Goal: Task Accomplishment & Management: Manage account settings

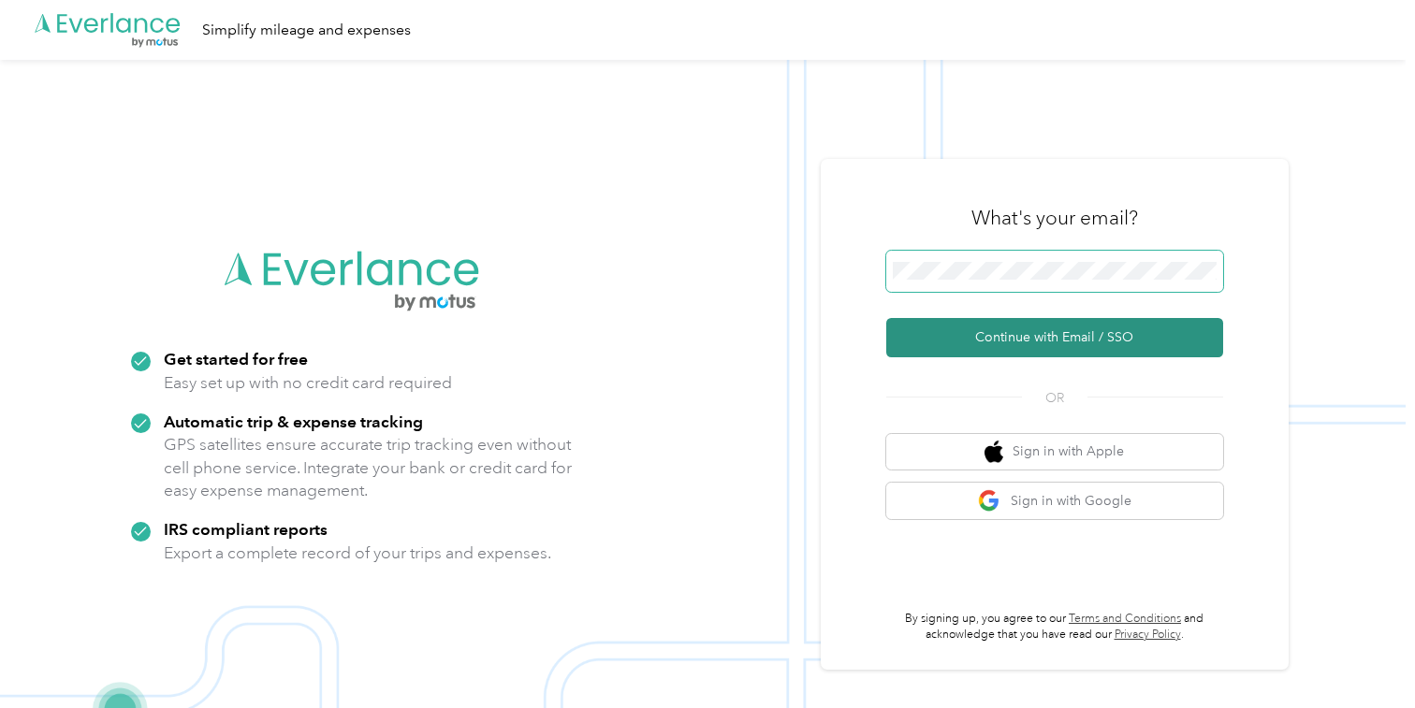
click at [960, 343] on button "Continue with Email / SSO" at bounding box center [1054, 337] width 337 height 39
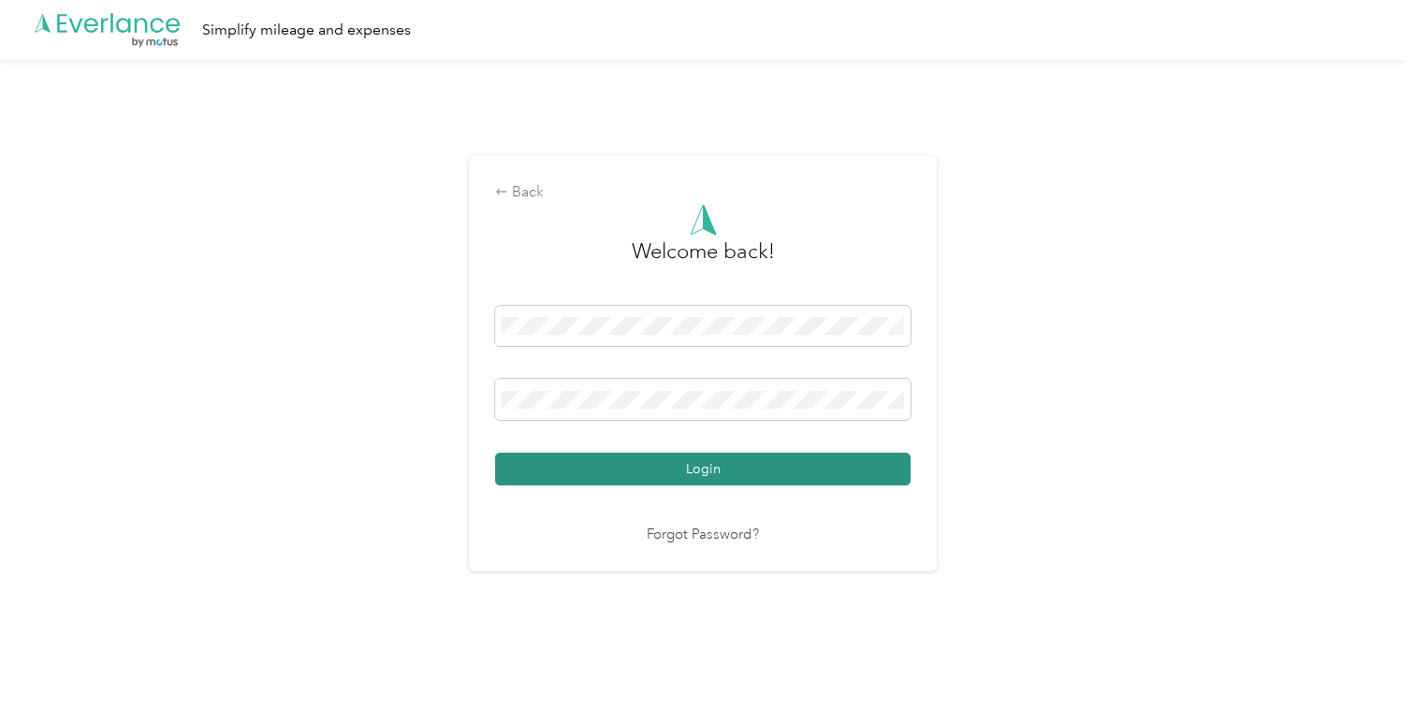
click at [671, 469] on button "Login" at bounding box center [703, 469] width 416 height 33
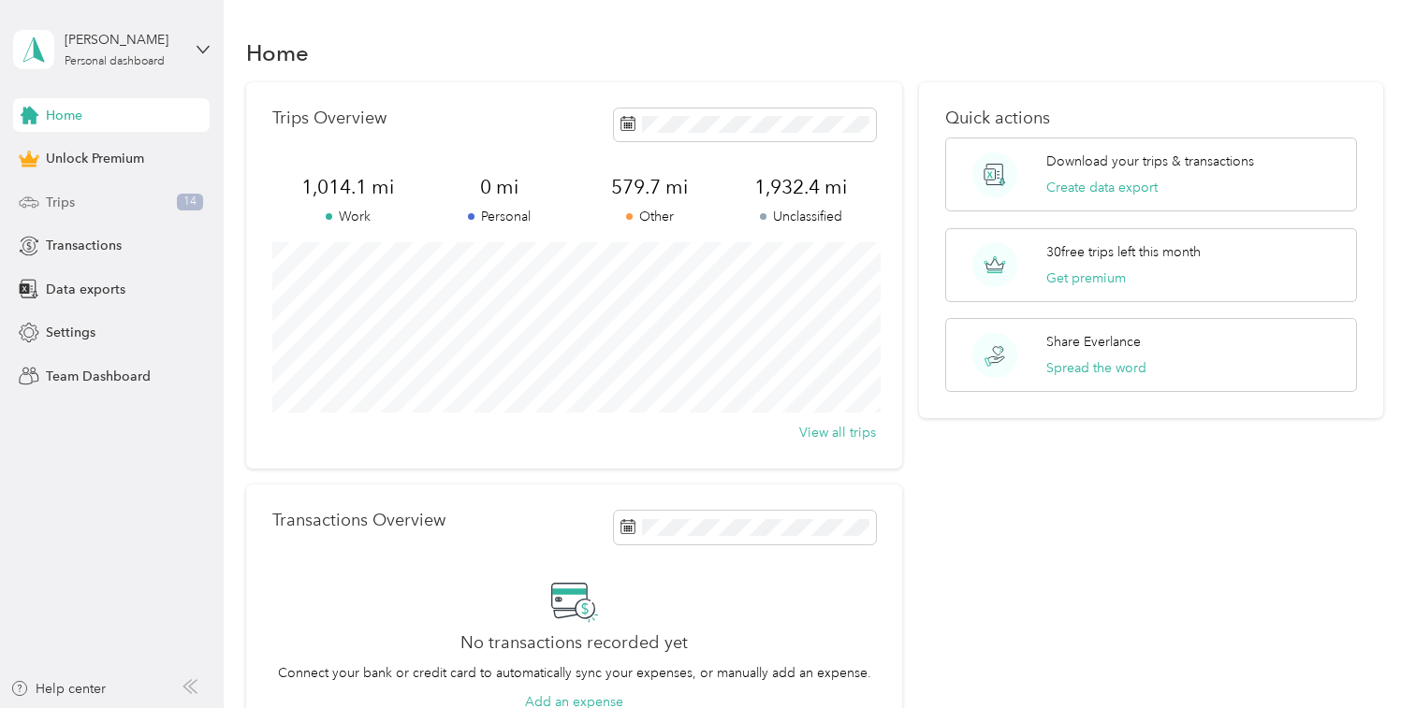
click at [67, 191] on div "Trips 14" at bounding box center [111, 202] width 197 height 34
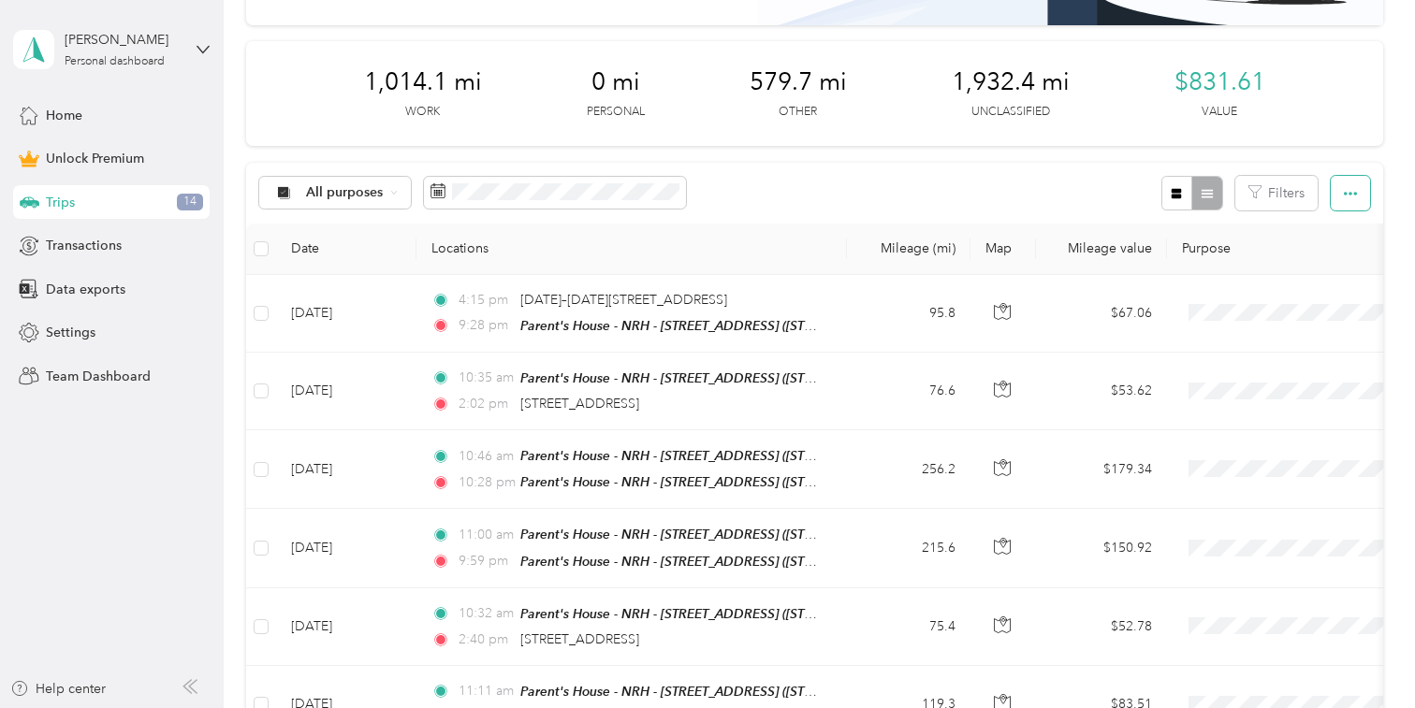
scroll to position [205, 0]
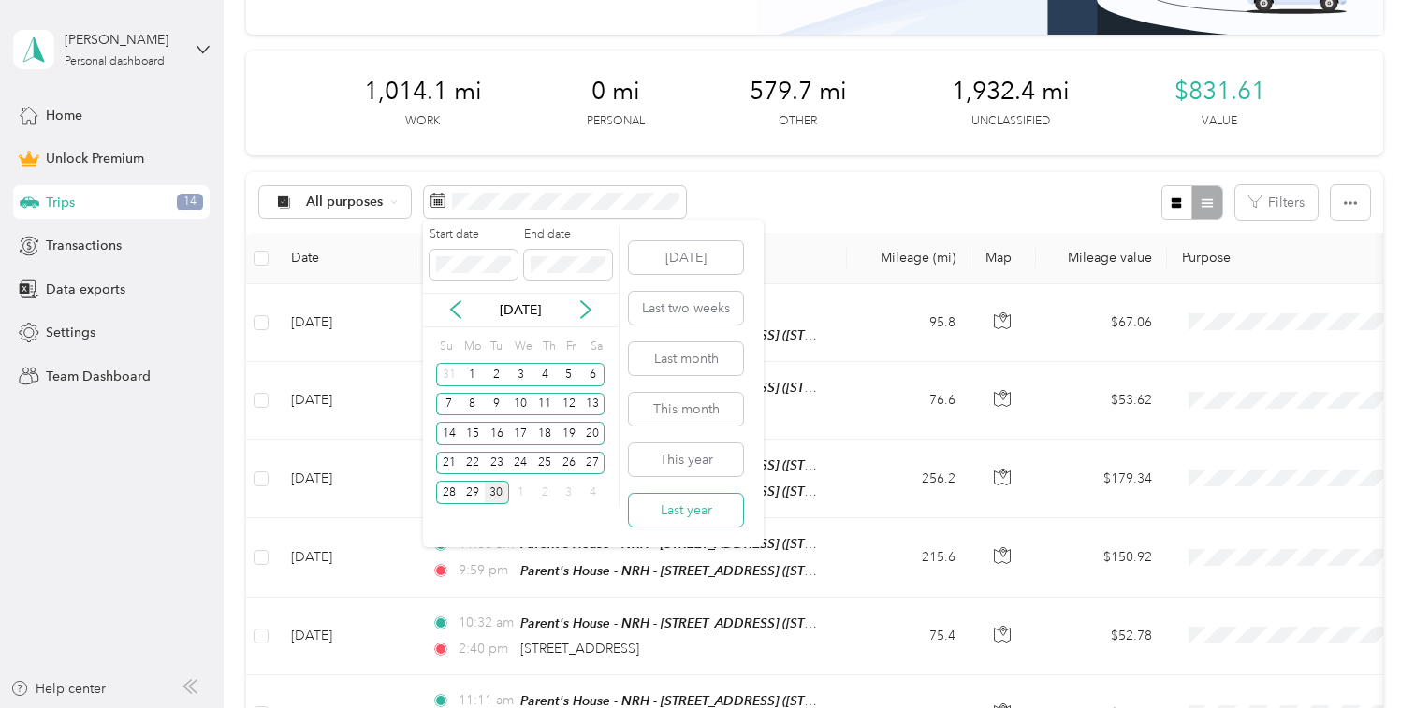
click at [690, 509] on button "Last year" at bounding box center [686, 510] width 114 height 33
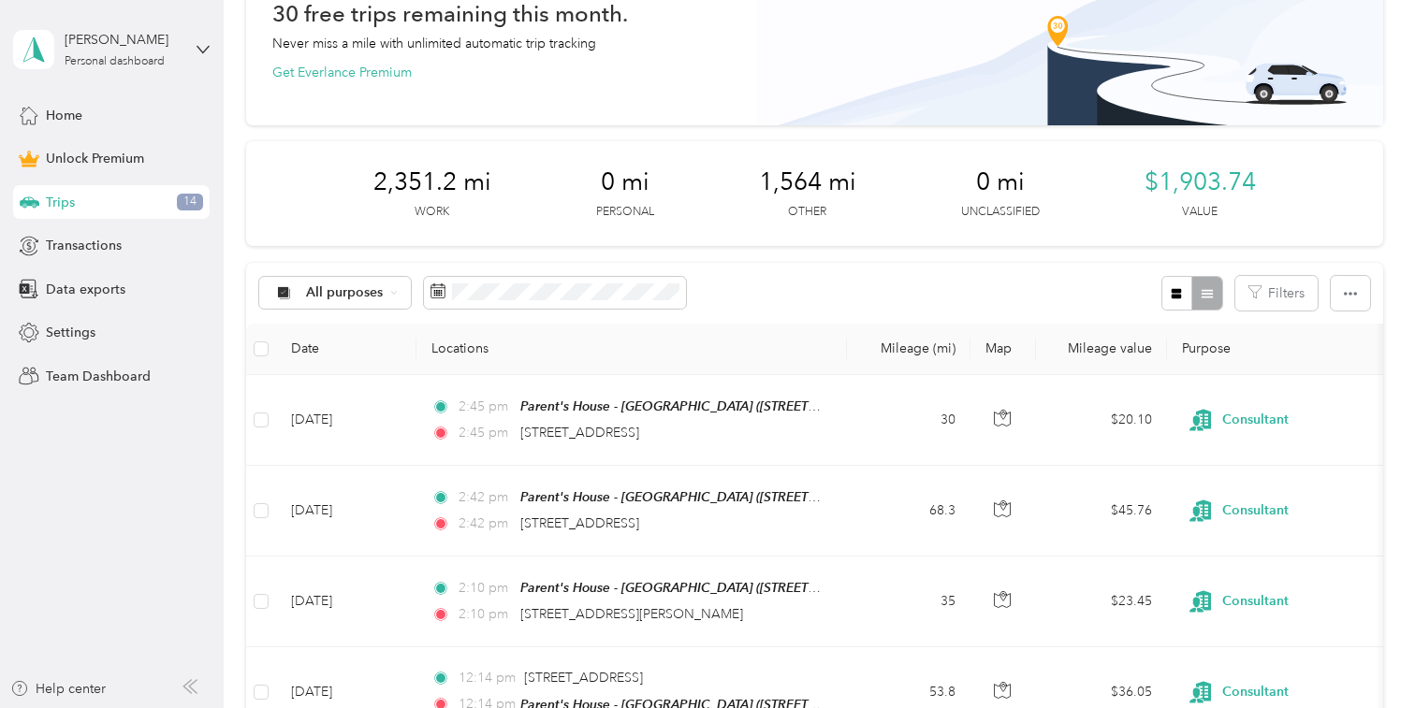
scroll to position [112, 0]
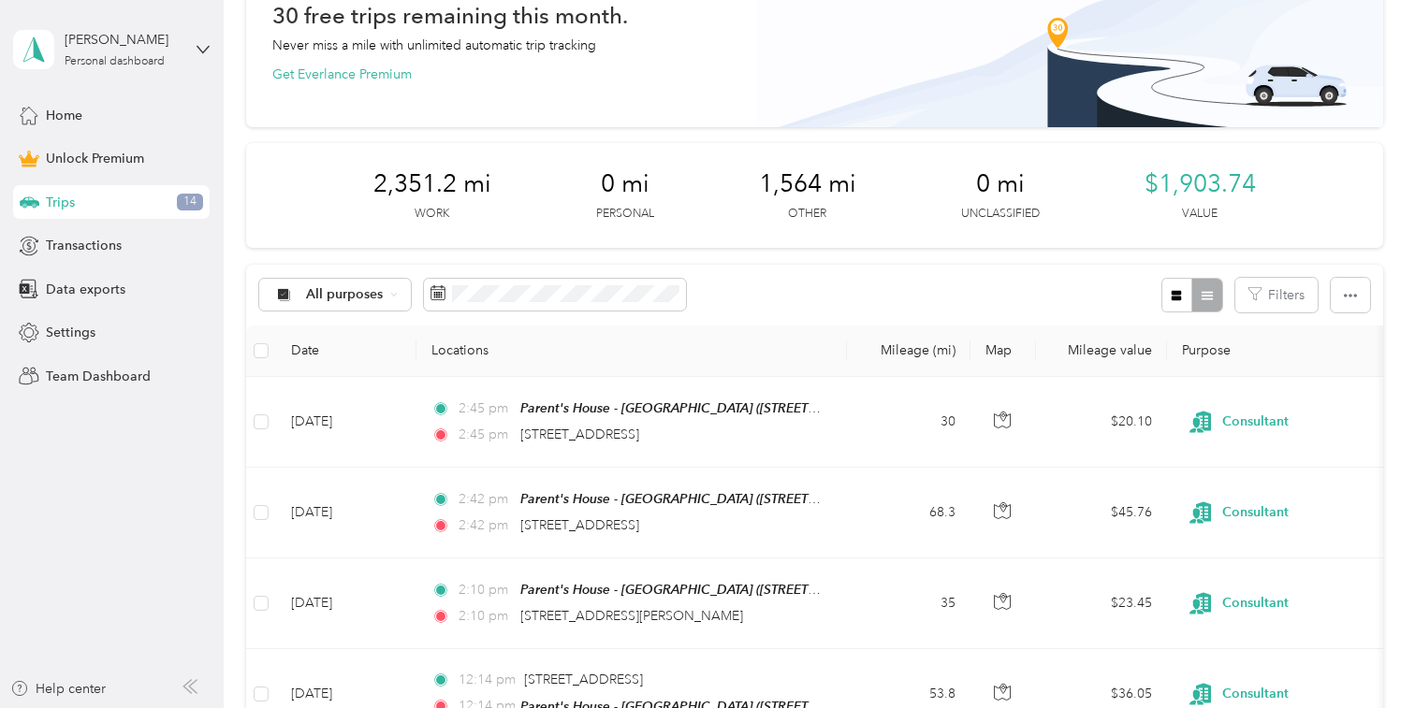
click at [203, 43] on icon at bounding box center [203, 49] width 13 height 13
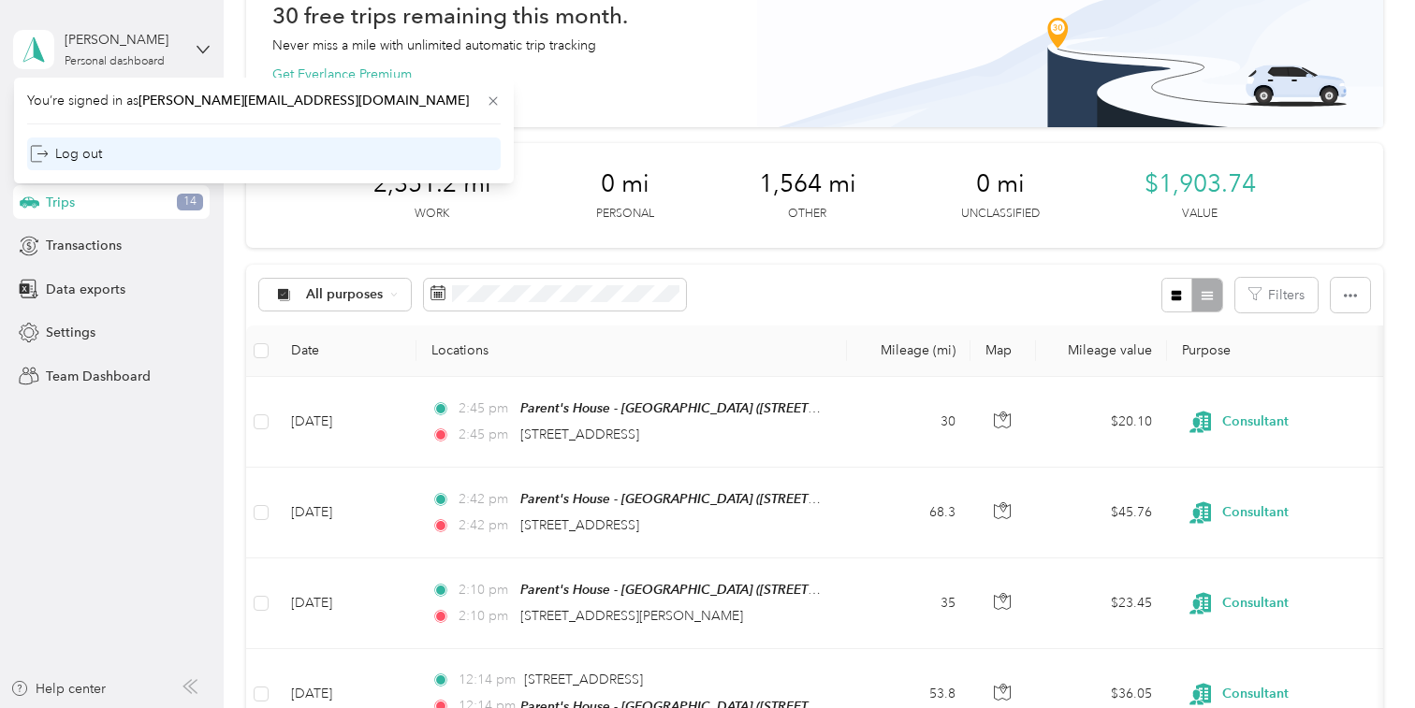
click at [162, 147] on div "Log out" at bounding box center [264, 154] width 474 height 33
